Goal: Find specific page/section: Find specific page/section

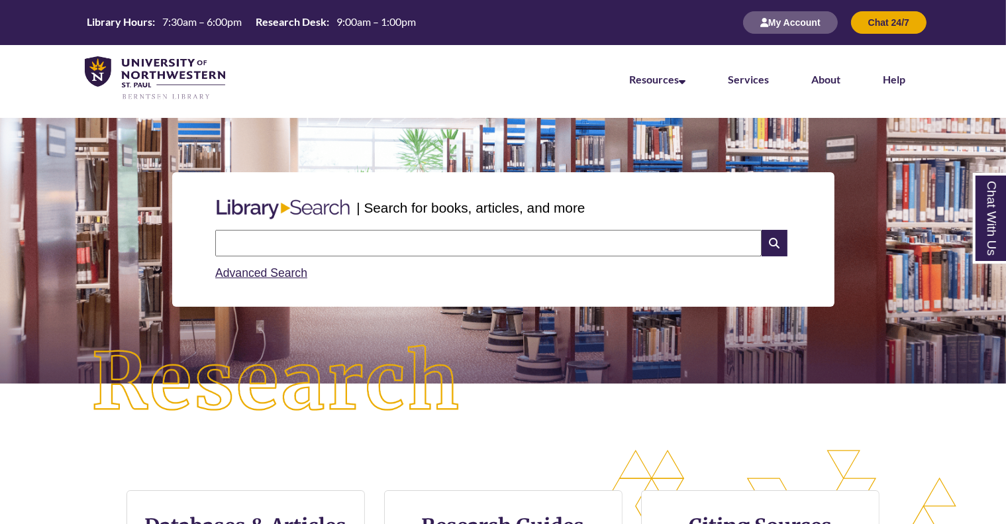
click at [286, 250] on input "text" at bounding box center [488, 243] width 546 height 26
click at [248, 242] on input "text" at bounding box center [488, 243] width 546 height 26
click at [260, 244] on input "text" at bounding box center [488, 243] width 546 height 26
click at [371, 244] on input "text" at bounding box center [488, 243] width 546 height 26
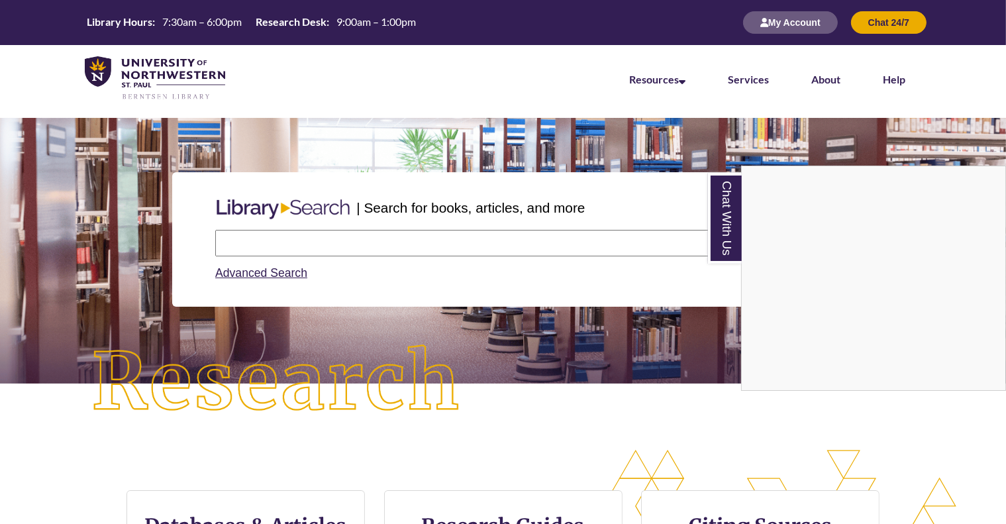
click at [278, 242] on div "Chat With Us" at bounding box center [503, 262] width 1006 height 524
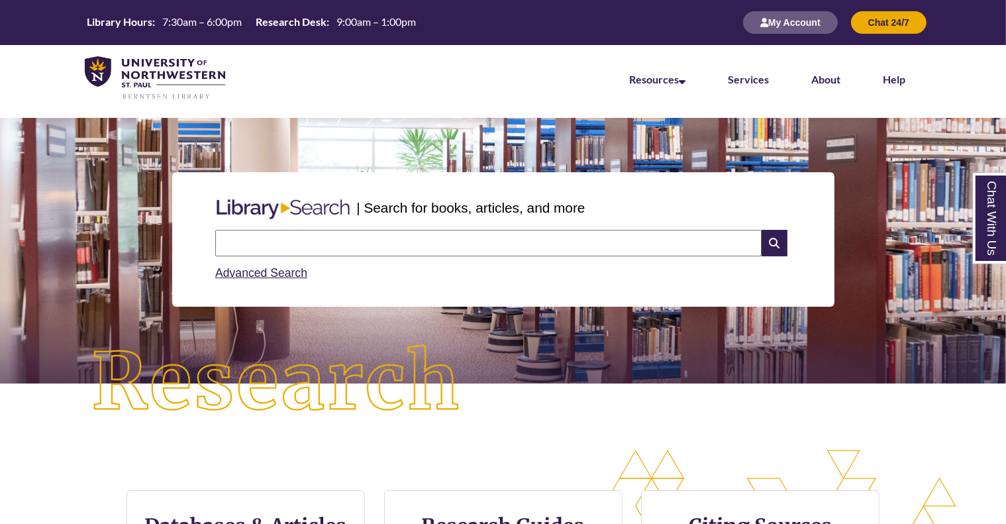
click at [244, 242] on input "text" at bounding box center [488, 243] width 546 height 26
type input "*"
type input "**********"
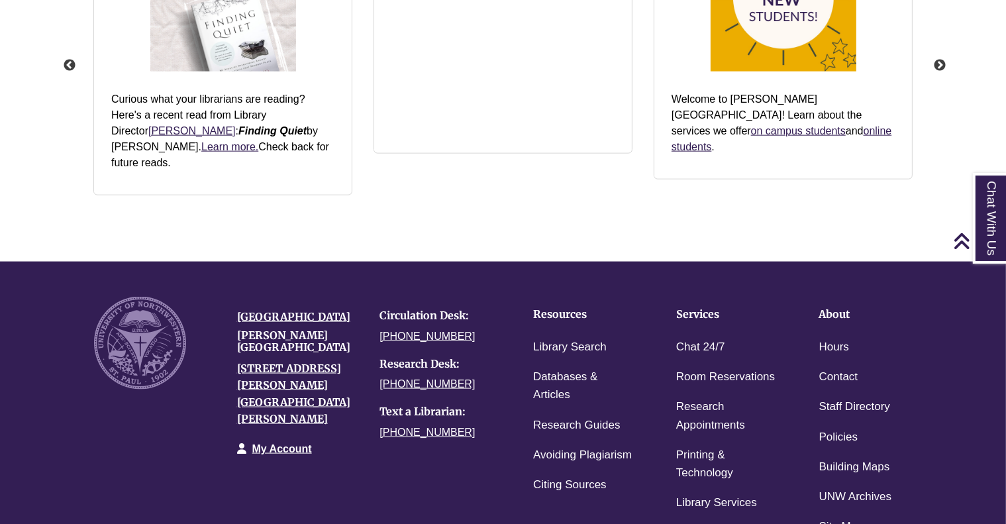
scroll to position [1819, 0]
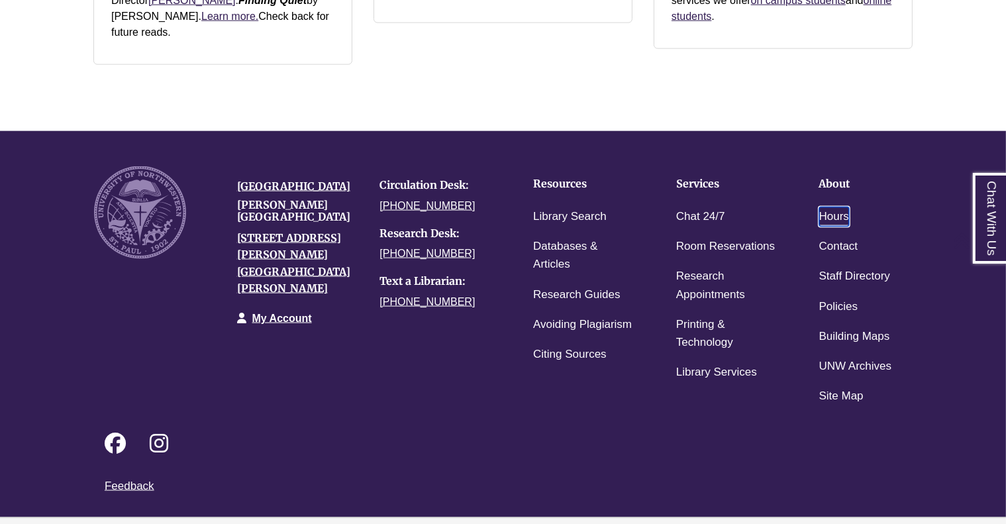
click at [840, 207] on link "Hours" at bounding box center [834, 216] width 30 height 19
